Goal: Task Accomplishment & Management: Complete application form

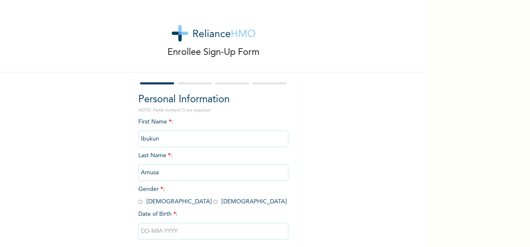
scroll to position [47, 0]
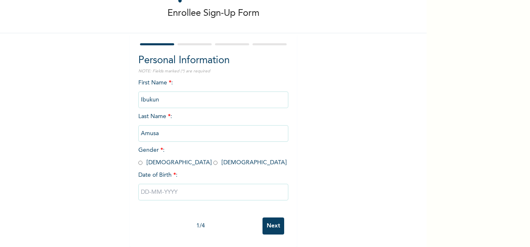
click at [138, 159] on input "radio" at bounding box center [140, 163] width 4 height 8
radio input "true"
click at [167, 185] on input "text" at bounding box center [213, 192] width 150 height 17
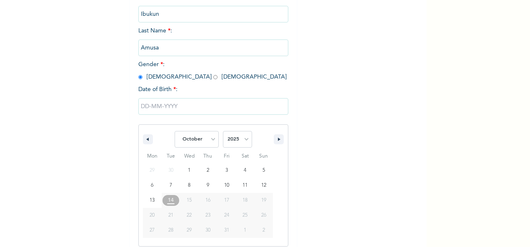
scroll to position [132, 0]
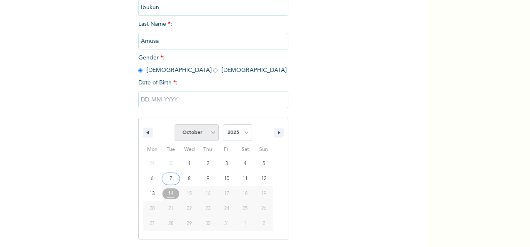
click at [195, 136] on select "January February March April May June July August September October November De…" at bounding box center [197, 133] width 44 height 17
select select "6"
click at [175, 125] on select "January February March April May June July August September October November De…" at bounding box center [197, 133] width 44 height 17
click at [226, 135] on select "2025 2024 2023 2022 2021 2020 2019 2018 2017 2016 2015 2014 2013 2012 2011 2010…" at bounding box center [237, 133] width 29 height 17
select select "2002"
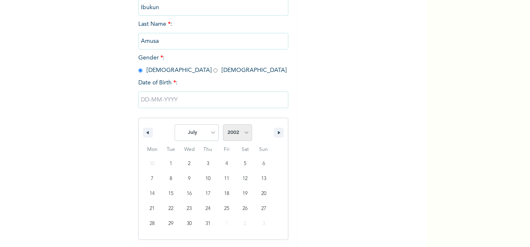
click at [223, 125] on select "2025 2024 2023 2022 2021 2020 2019 2018 2017 2016 2015 2014 2013 2012 2011 2010…" at bounding box center [237, 133] width 29 height 17
type input "[DATE]"
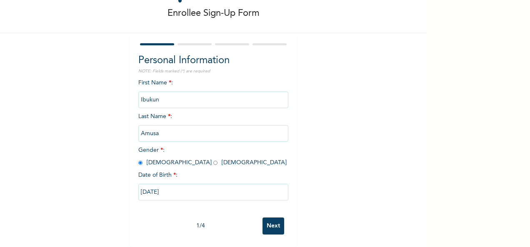
click at [264, 218] on input "Next" at bounding box center [273, 226] width 22 height 17
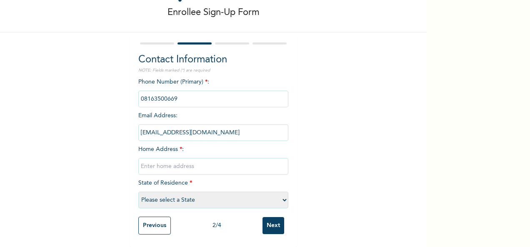
click at [163, 164] on input "text" at bounding box center [213, 166] width 150 height 17
type input "[STREET_ADDRESS]"
click at [211, 199] on select "Please select a State [PERSON_NAME] (FCT) [PERSON_NAME] Ibom [GEOGRAPHIC_DATA] …" at bounding box center [213, 200] width 150 height 17
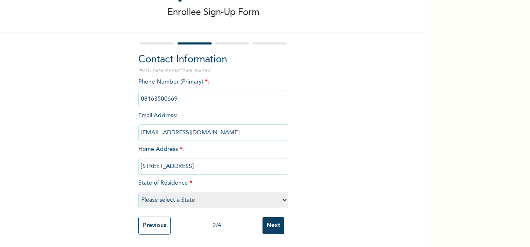
select select "25"
click at [138, 192] on select "Please select a State [PERSON_NAME] (FCT) [PERSON_NAME] Ibom [GEOGRAPHIC_DATA] …" at bounding box center [213, 200] width 150 height 17
click at [270, 219] on input "Next" at bounding box center [273, 225] width 22 height 17
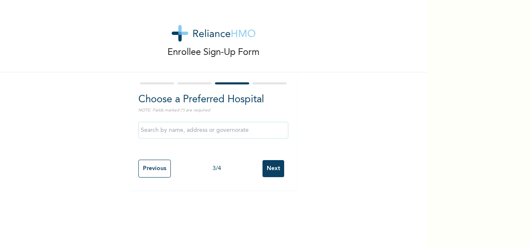
scroll to position [0, 0]
click at [211, 140] on div at bounding box center [213, 130] width 150 height 25
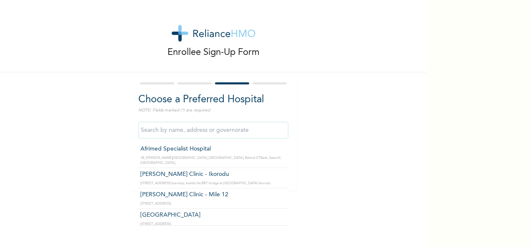
click at [211, 132] on input "text" at bounding box center [213, 130] width 150 height 17
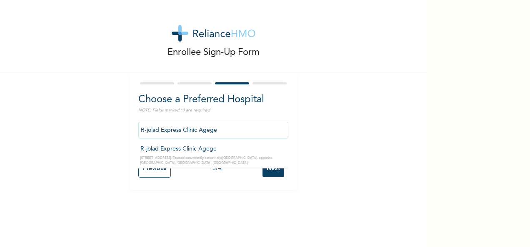
click at [219, 130] on input "R-jolad Express Clinic Agege" at bounding box center [213, 130] width 150 height 17
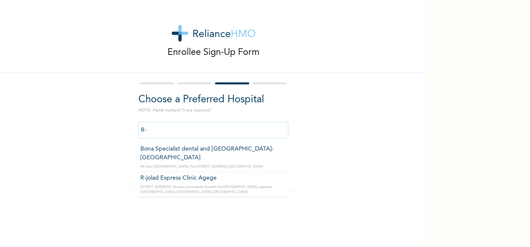
type input "R"
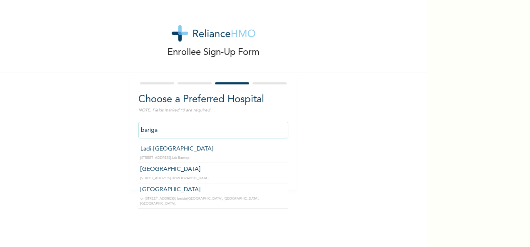
type input "[GEOGRAPHIC_DATA]"
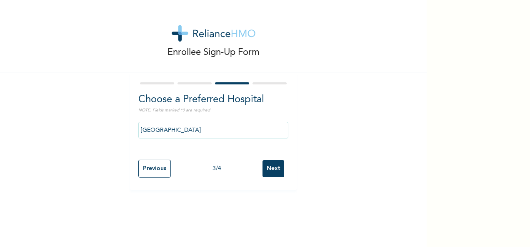
click at [271, 162] on input "Next" at bounding box center [273, 168] width 22 height 17
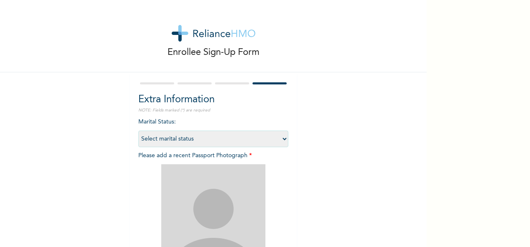
click at [261, 139] on select "Select marital status [DEMOGRAPHIC_DATA] Married [DEMOGRAPHIC_DATA] Widow/[DEMO…" at bounding box center [213, 139] width 150 height 17
select select "1"
click at [138, 131] on select "Select marital status [DEMOGRAPHIC_DATA] Married [DEMOGRAPHIC_DATA] Widow/[DEMO…" at bounding box center [213, 139] width 150 height 17
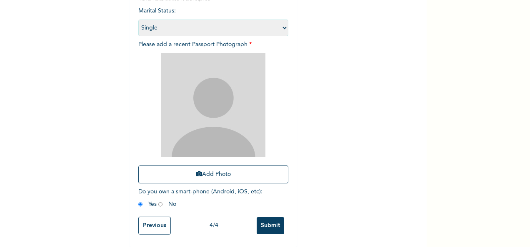
scroll to position [82, 0]
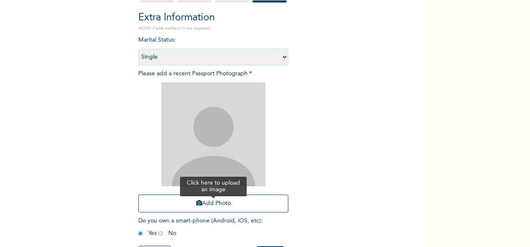
click at [213, 207] on button "Add Photo" at bounding box center [213, 204] width 150 height 18
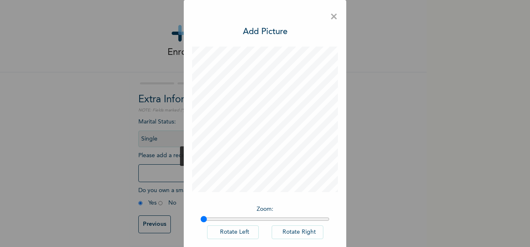
scroll to position [6, 0]
click at [277, 200] on div "Zoom : Rotate Left Rotate Right DONE" at bounding box center [265, 165] width 146 height 236
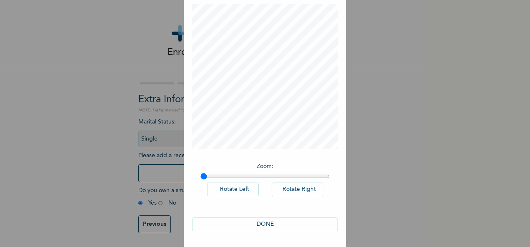
click at [258, 222] on button "DONE" at bounding box center [265, 225] width 146 height 14
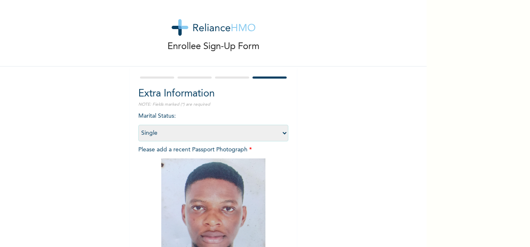
scroll to position [118, 0]
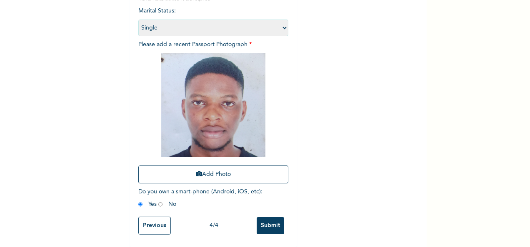
click at [266, 218] on input "Submit" at bounding box center [270, 225] width 27 height 17
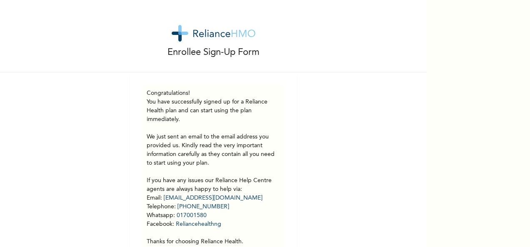
scroll to position [40, 0]
